Goal: Task Accomplishment & Management: Manage account settings

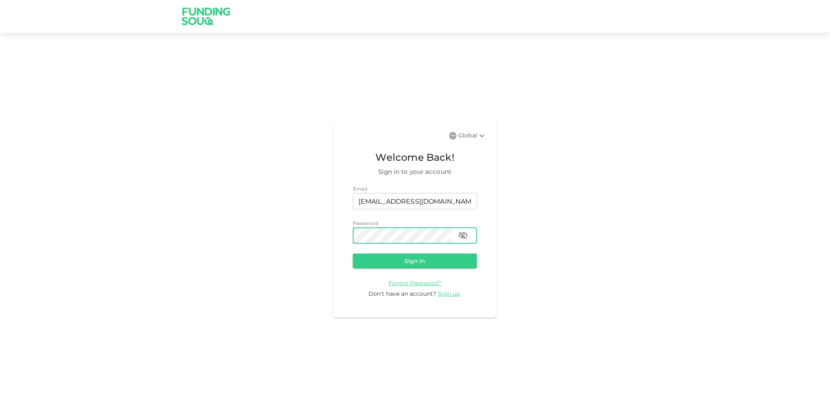
click at [353, 253] on button "Sign in" at bounding box center [415, 260] width 124 height 15
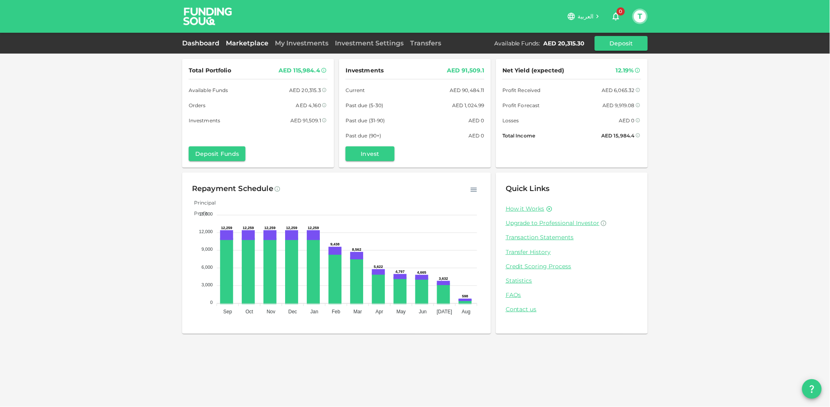
click at [246, 42] on link "Marketplace" at bounding box center [247, 43] width 49 height 8
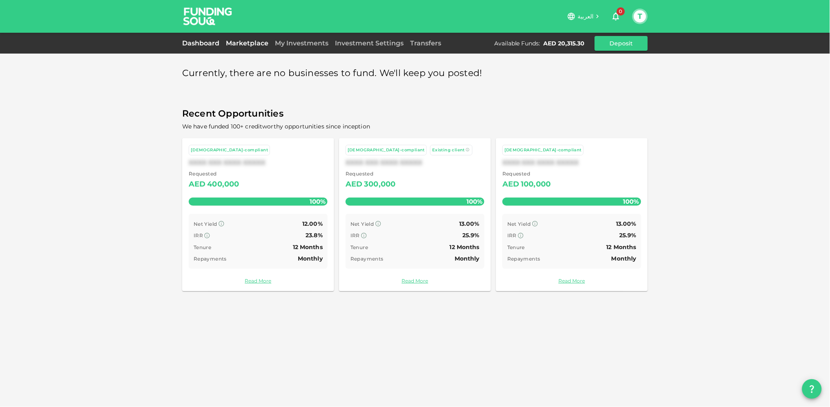
click at [199, 39] on link "Dashboard" at bounding box center [202, 43] width 40 height 8
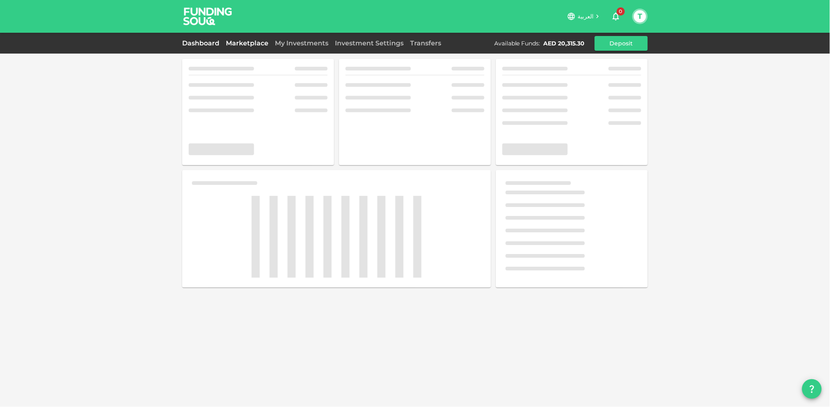
click at [259, 46] on link "Marketplace" at bounding box center [247, 43] width 49 height 8
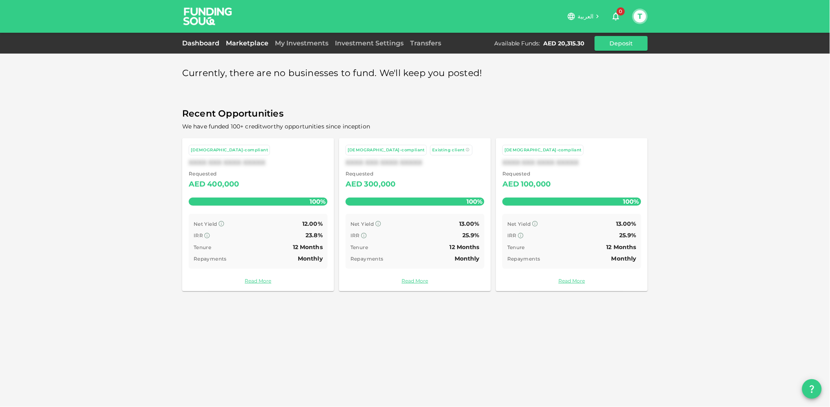
click at [204, 43] on link "Dashboard" at bounding box center [202, 43] width 40 height 8
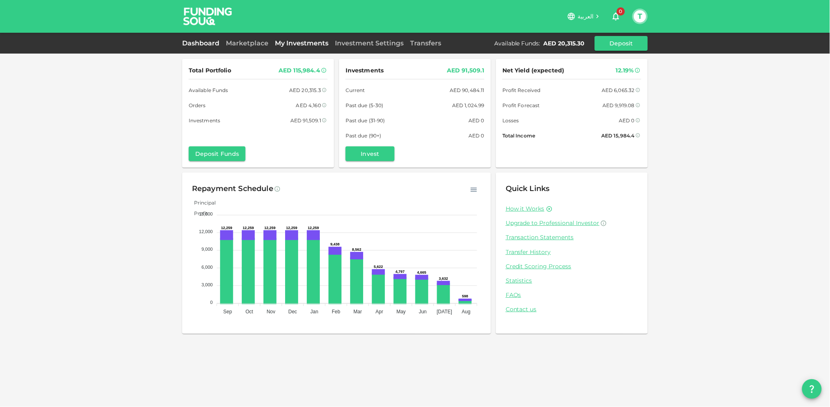
click at [291, 41] on link "My Investments" at bounding box center [302, 43] width 60 height 8
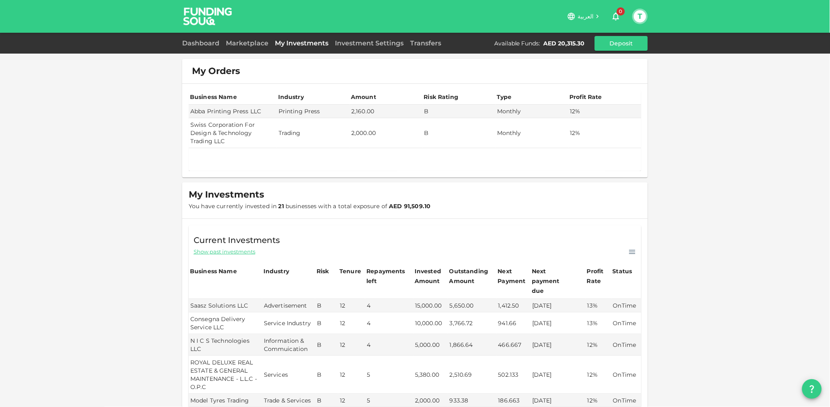
click at [643, 16] on button "T" at bounding box center [640, 16] width 12 height 12
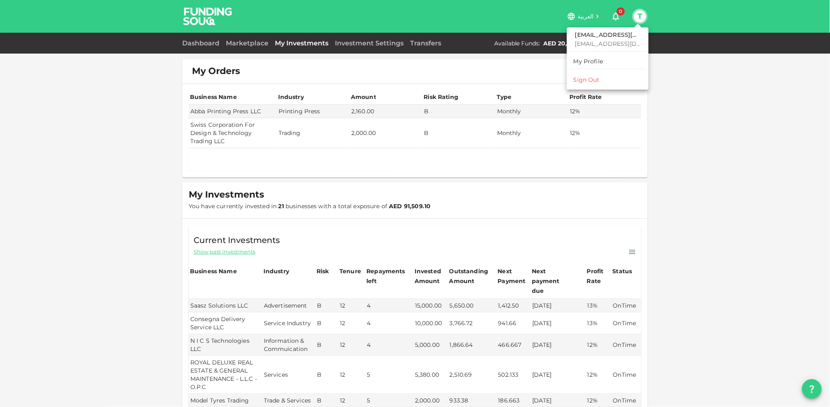
click at [689, 114] on div at bounding box center [415, 203] width 830 height 407
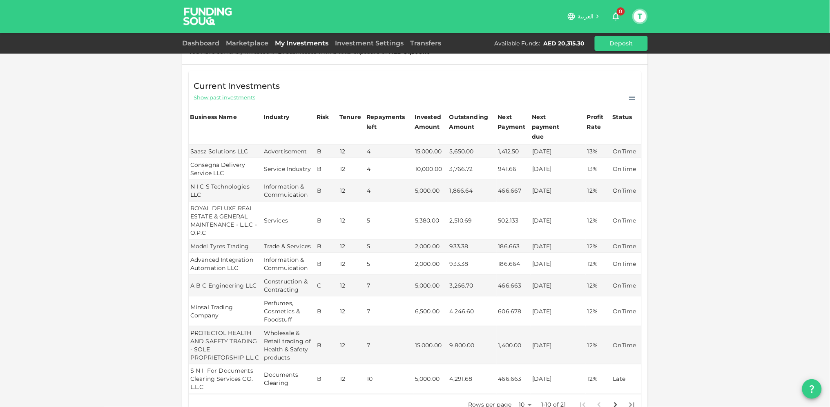
scroll to position [272, 0]
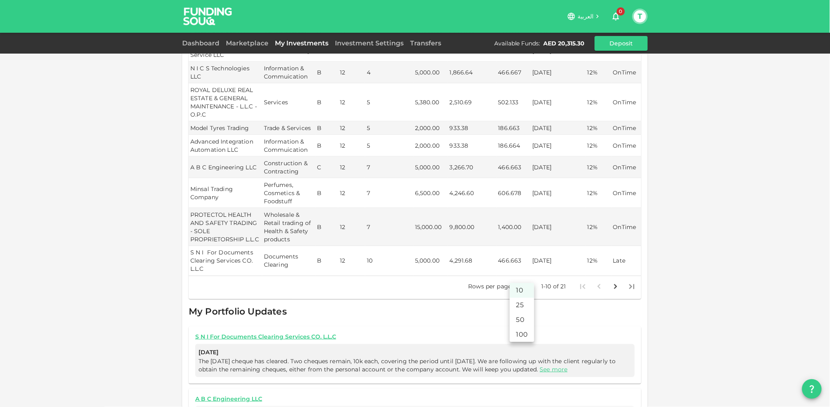
click at [527, 275] on body "العربية 0 T Dashboard Marketplace My Investments Investment Settings Transfers …" at bounding box center [415, 203] width 830 height 407
click at [523, 304] on li "25" at bounding box center [522, 305] width 25 height 15
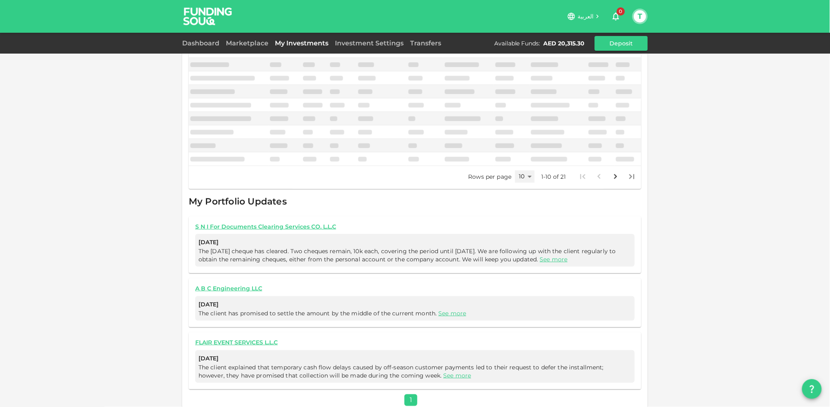
type input "25"
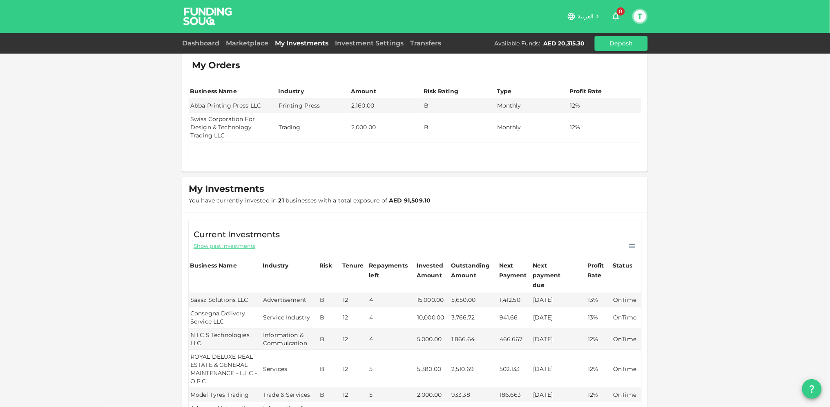
scroll to position [0, 0]
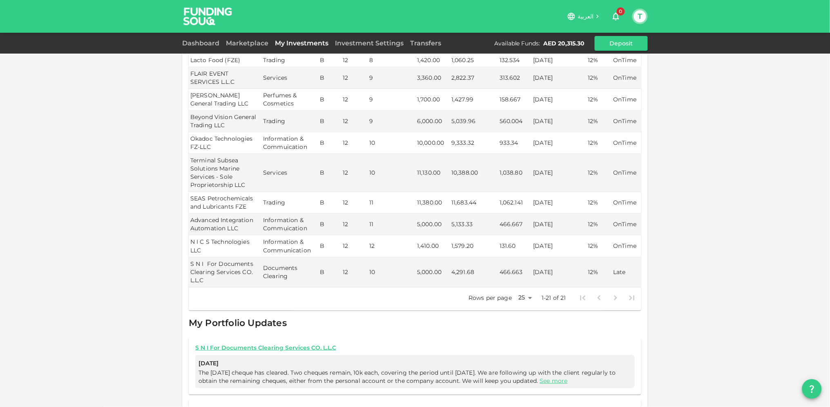
scroll to position [227, 0]
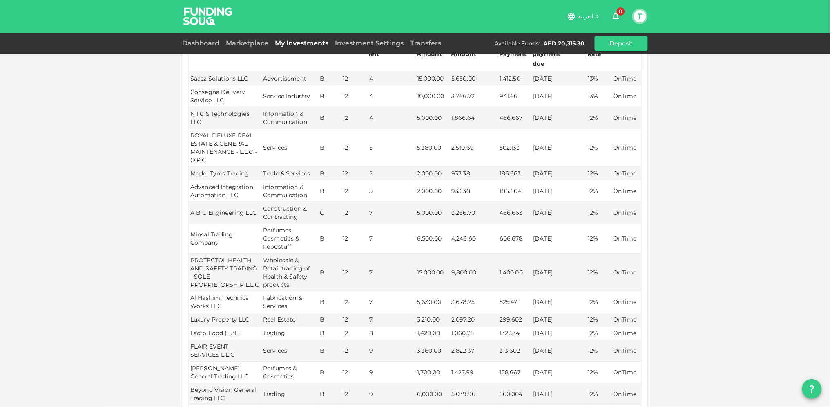
click at [633, 16] on div "T" at bounding box center [641, 17] width 16 height 16
click at [646, 17] on button "T" at bounding box center [640, 16] width 12 height 12
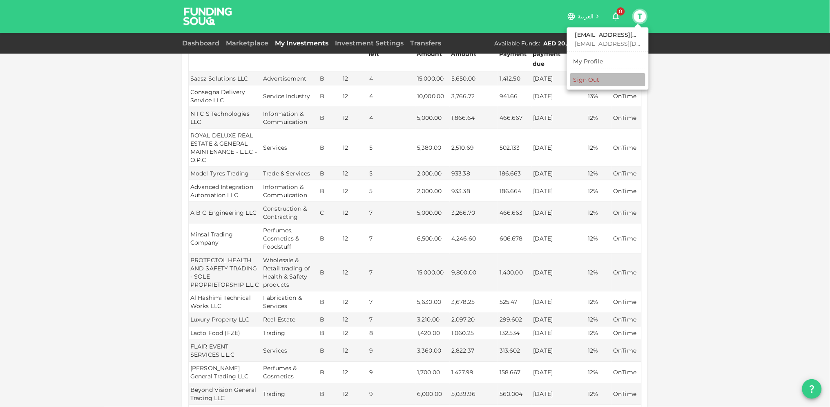
click at [602, 80] on li "Sign Out" at bounding box center [608, 79] width 75 height 13
